Goal: Find specific page/section: Find specific page/section

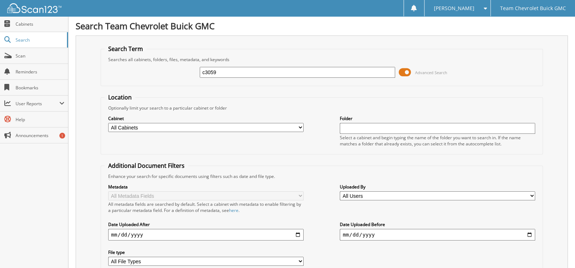
drag, startPoint x: 262, startPoint y: 76, endPoint x: 171, endPoint y: 70, distance: 91.8
click at [171, 70] on div "c3059 Advanced Search" at bounding box center [322, 73] width 435 height 20
type input "[PERSON_NAME]"
click at [408, 70] on span at bounding box center [405, 72] width 12 height 11
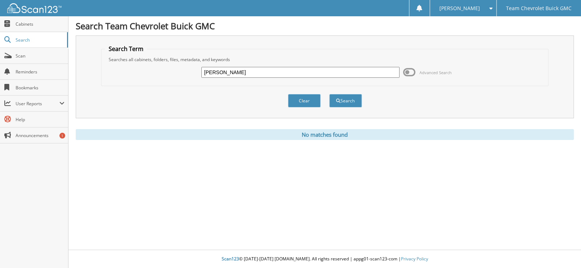
click at [258, 74] on input "[PERSON_NAME]" at bounding box center [300, 72] width 198 height 11
type input "[PERSON_NAME]"
click at [152, 99] on div "Clear Search" at bounding box center [325, 100] width 448 height 29
click at [340, 102] on button "Search" at bounding box center [345, 100] width 33 height 13
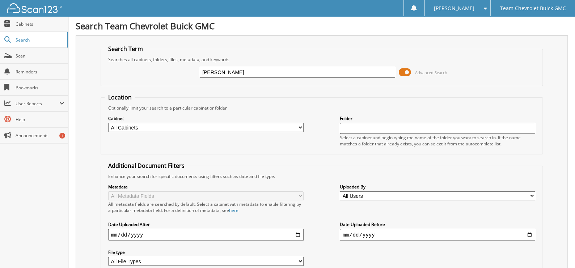
click at [408, 68] on span at bounding box center [405, 72] width 12 height 11
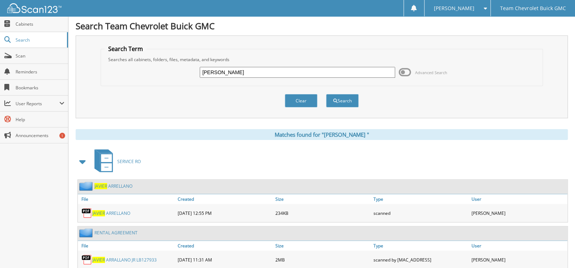
click at [227, 75] on input "[PERSON_NAME]" at bounding box center [298, 72] width 196 height 11
type input "cavazos"
click at [326, 94] on button "Search" at bounding box center [342, 100] width 33 height 13
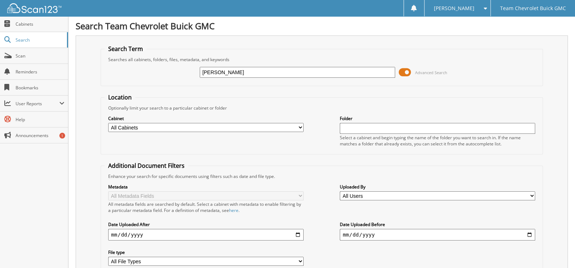
click at [407, 71] on span at bounding box center [405, 72] width 12 height 11
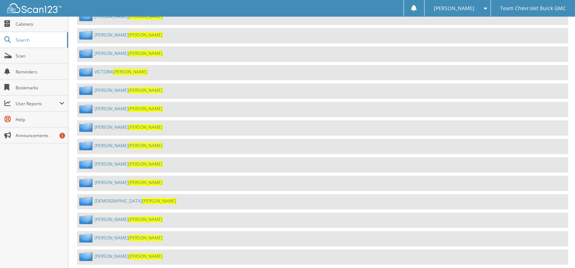
scroll to position [289, 0]
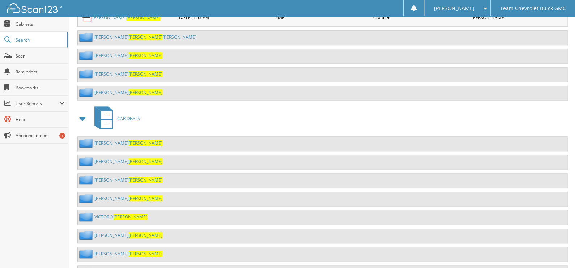
click at [107, 196] on link "DORA CAVAZOS" at bounding box center [129, 199] width 68 height 6
